Goal: Check status

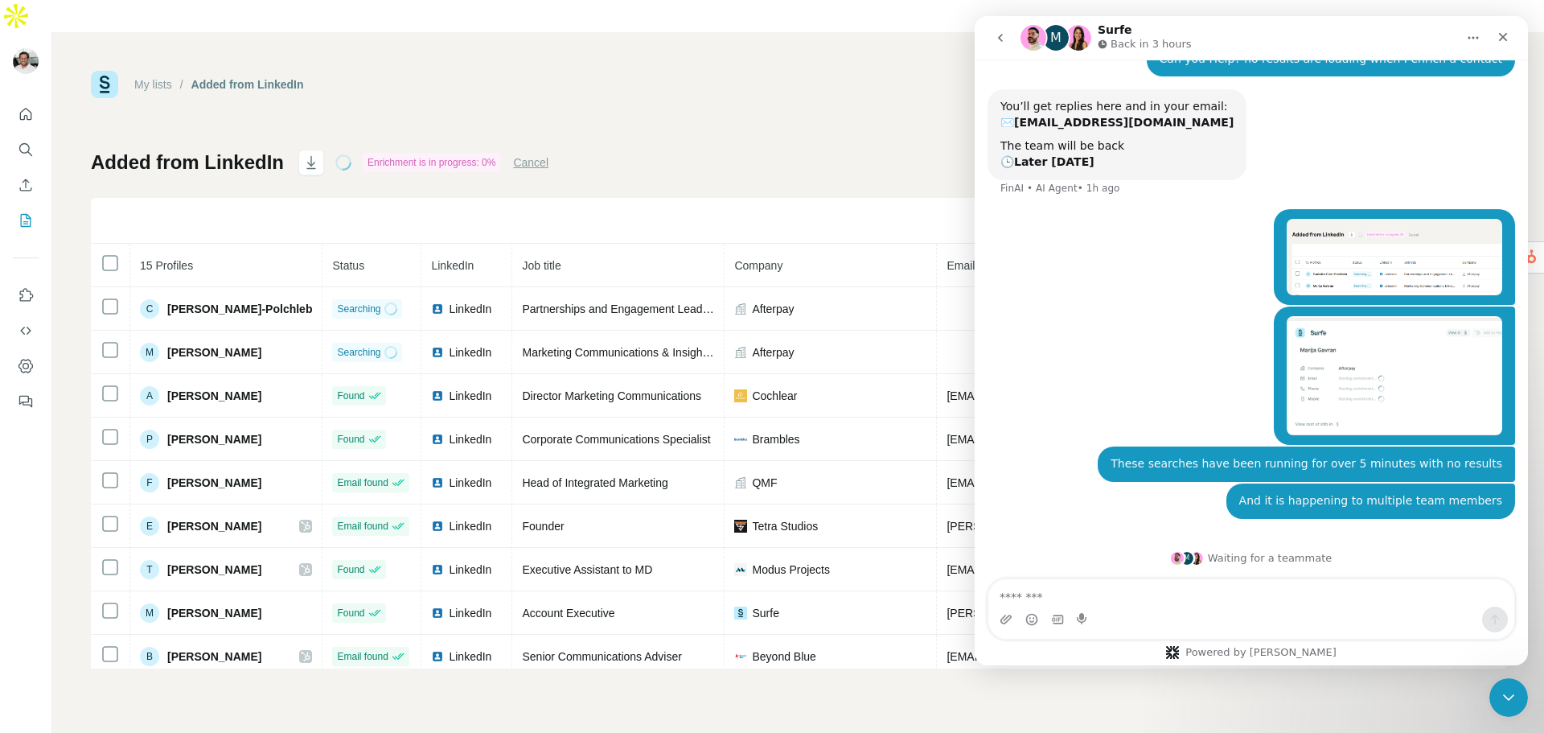
scroll to position [252, 0]
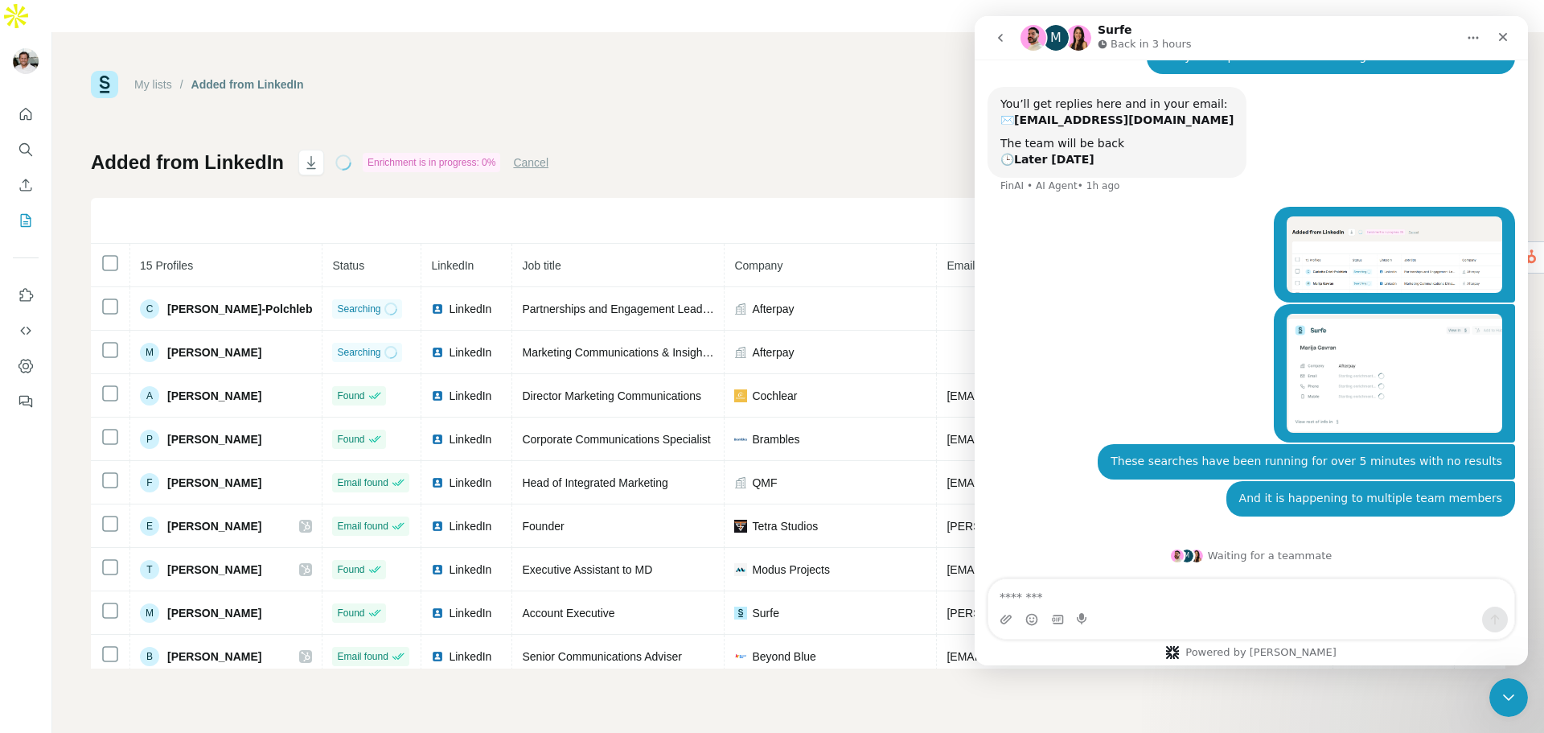
click at [1038, 39] on img "Intercom messenger" at bounding box center [1033, 38] width 26 height 26
click at [1061, 40] on div "M" at bounding box center [1056, 38] width 26 height 26
click at [1073, 36] on img "Intercom messenger" at bounding box center [1078, 38] width 26 height 26
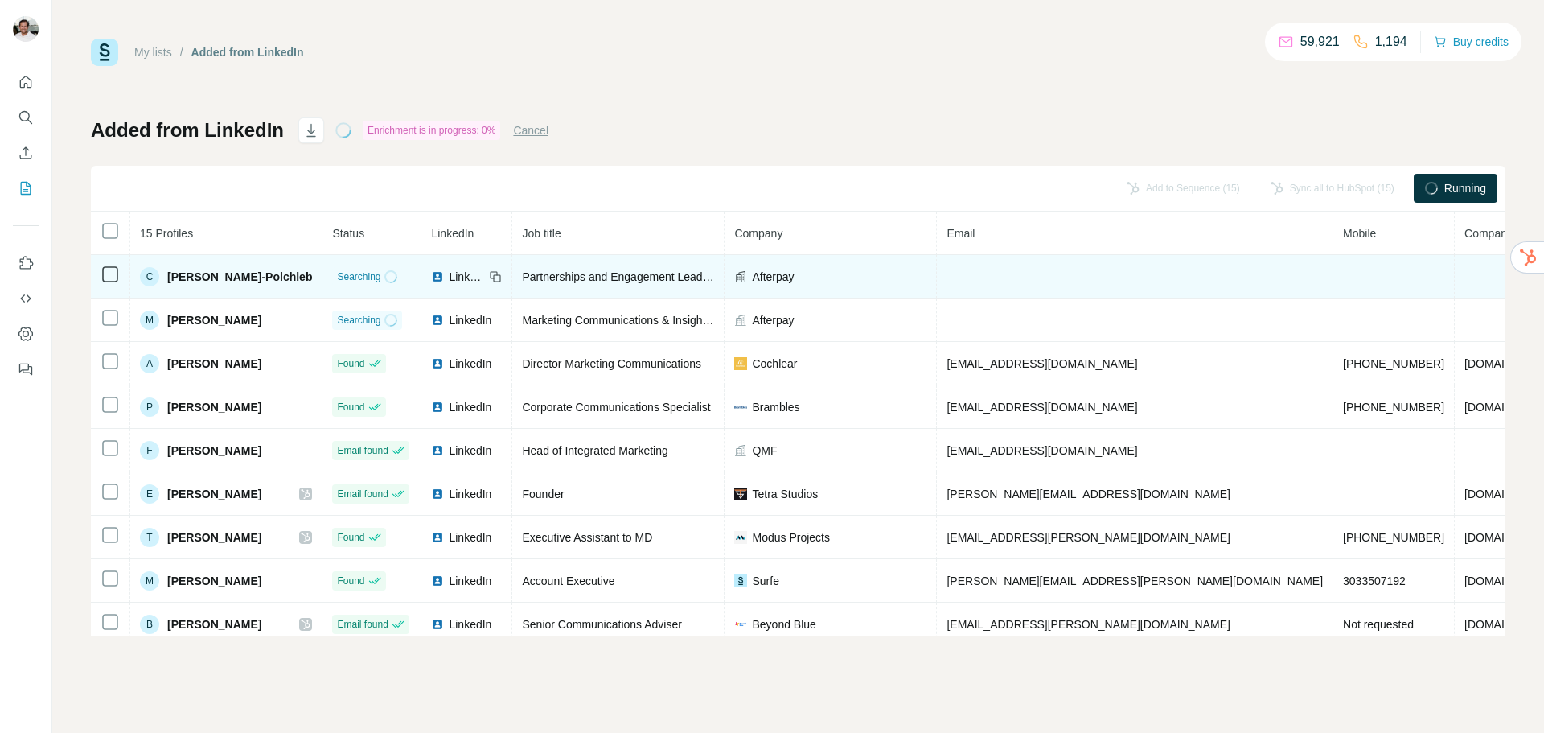
click at [337, 281] on span "Searching" at bounding box center [358, 276] width 43 height 14
click at [337, 273] on span "Searching" at bounding box center [358, 276] width 43 height 14
drag, startPoint x: 337, startPoint y: 273, endPoint x: 344, endPoint y: 284, distance: 13.4
click at [340, 272] on span "Searching" at bounding box center [358, 276] width 43 height 14
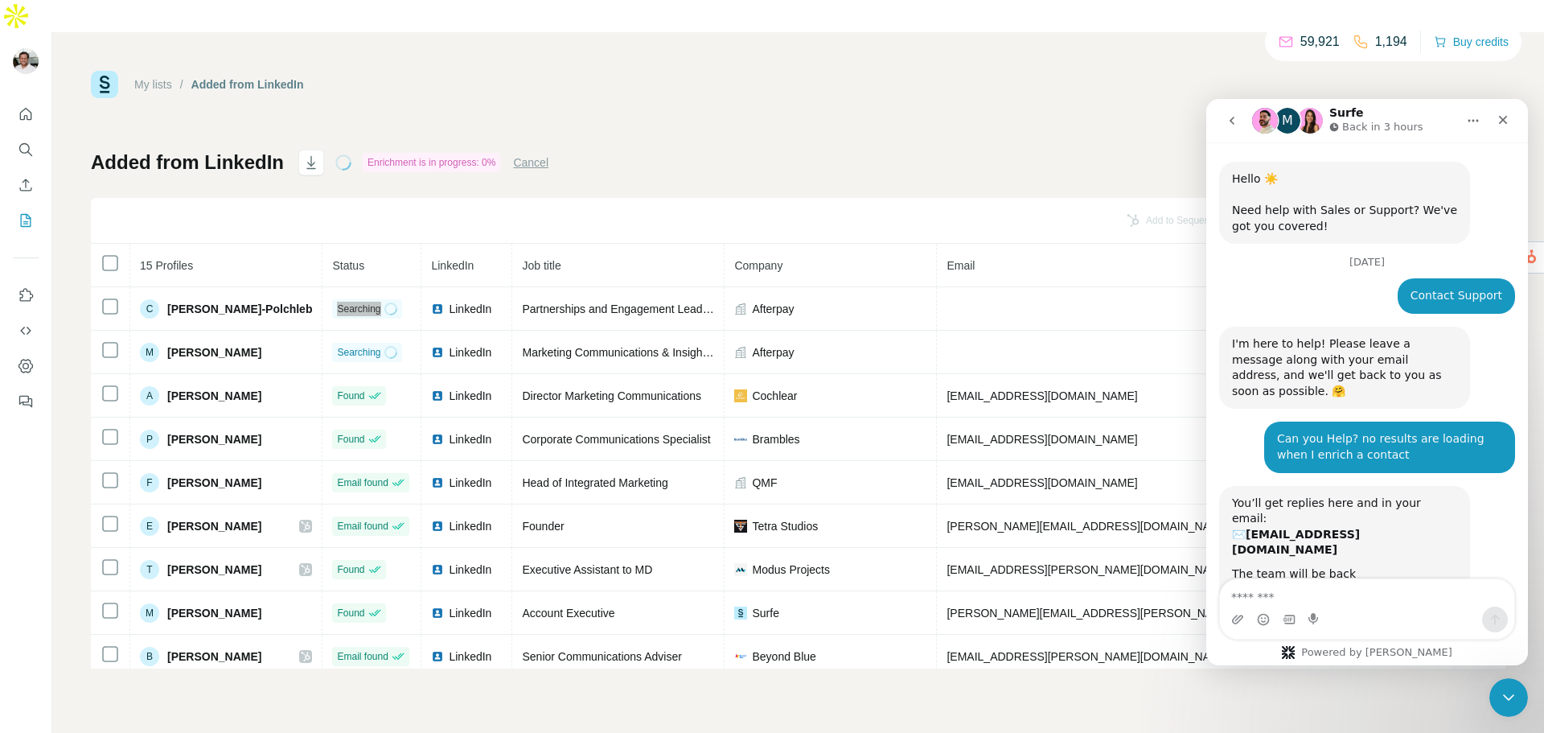
scroll to position [413, 0]
